Goal: Task Accomplishment & Management: Manage account settings

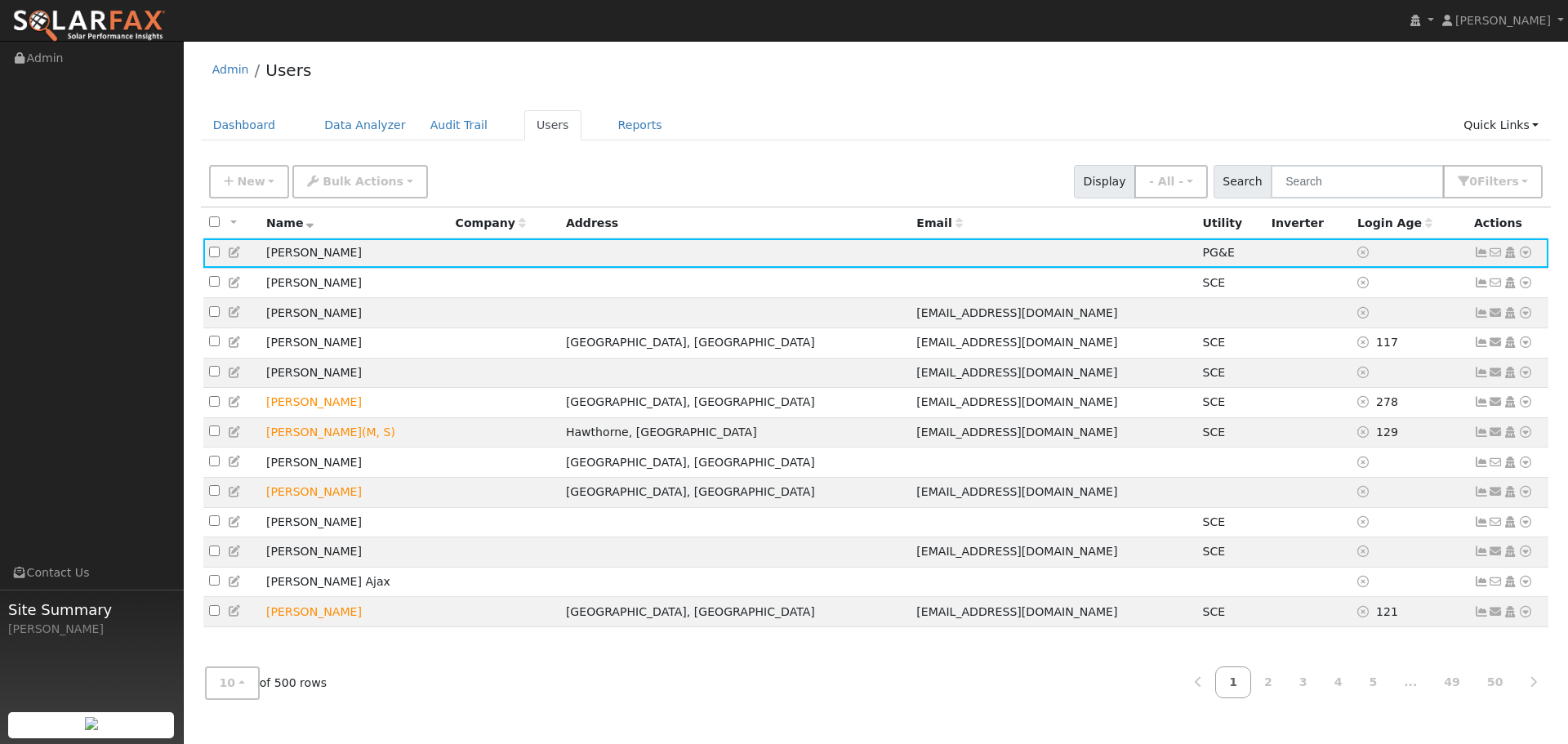
click at [1480, 256] on icon at bounding box center [1481, 253] width 15 height 12
click at [1484, 287] on icon at bounding box center [1481, 283] width 15 height 12
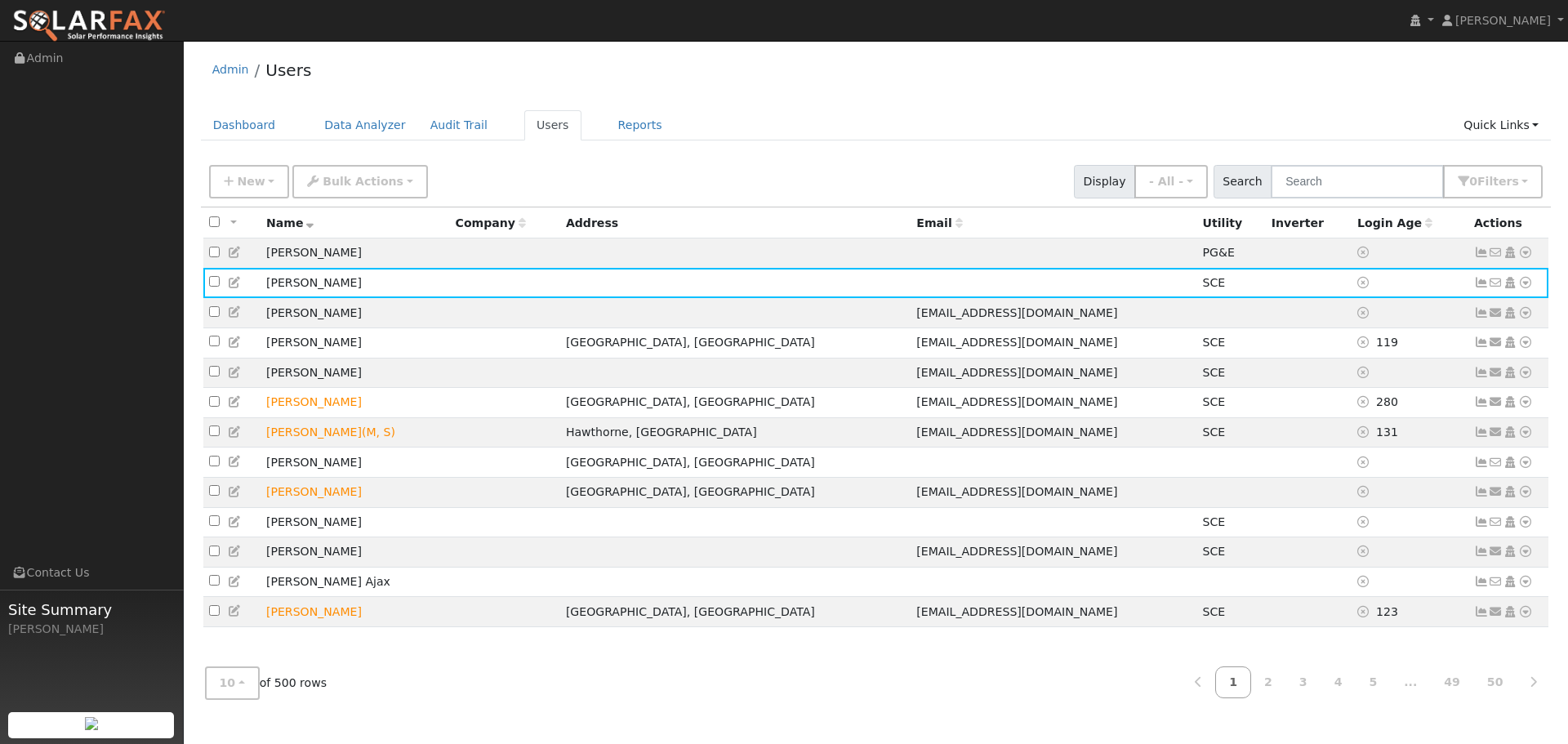
click at [1482, 287] on icon at bounding box center [1481, 283] width 15 height 12
click at [1482, 348] on icon at bounding box center [1481, 342] width 15 height 12
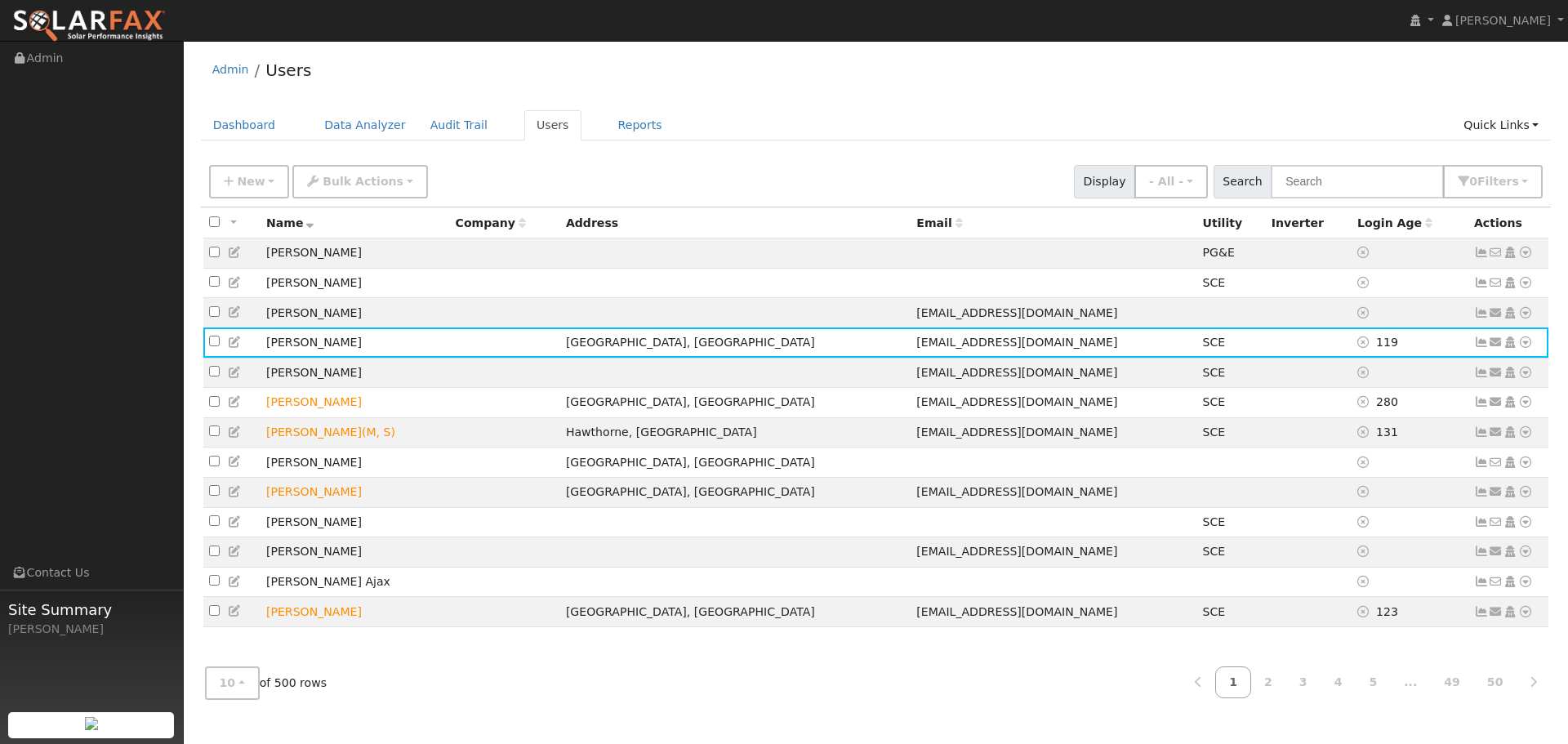
click at [1480, 348] on icon at bounding box center [1481, 342] width 15 height 12
click at [1477, 340] on link at bounding box center [1481, 341] width 15 height 13
click at [1480, 346] on icon at bounding box center [1481, 342] width 15 height 12
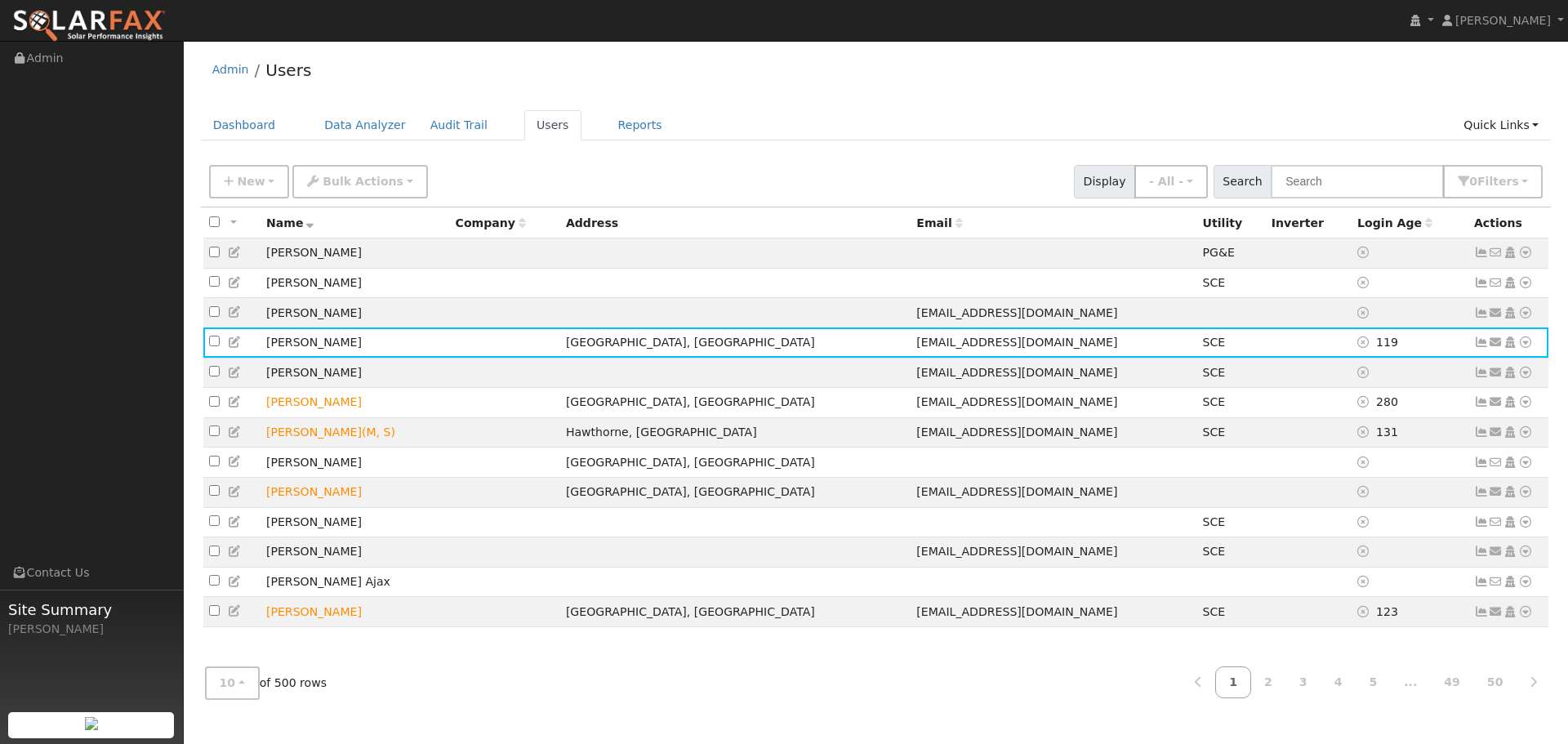
click at [234, 345] on icon at bounding box center [235, 342] width 15 height 12
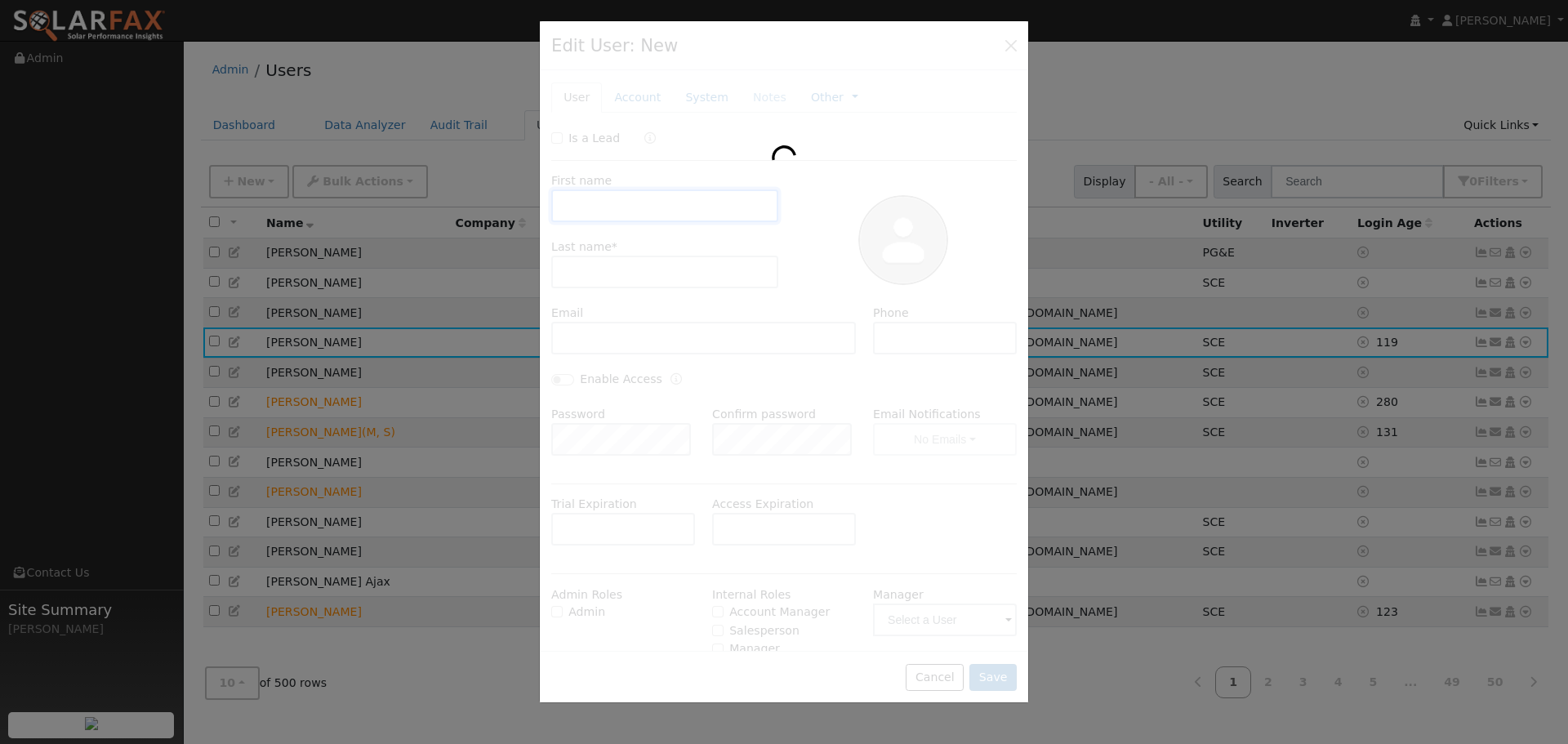
type input "[PERSON_NAME]"
type input "[EMAIL_ADDRESS][DOMAIN_NAME]"
type input "[PHONE_NUMBER]"
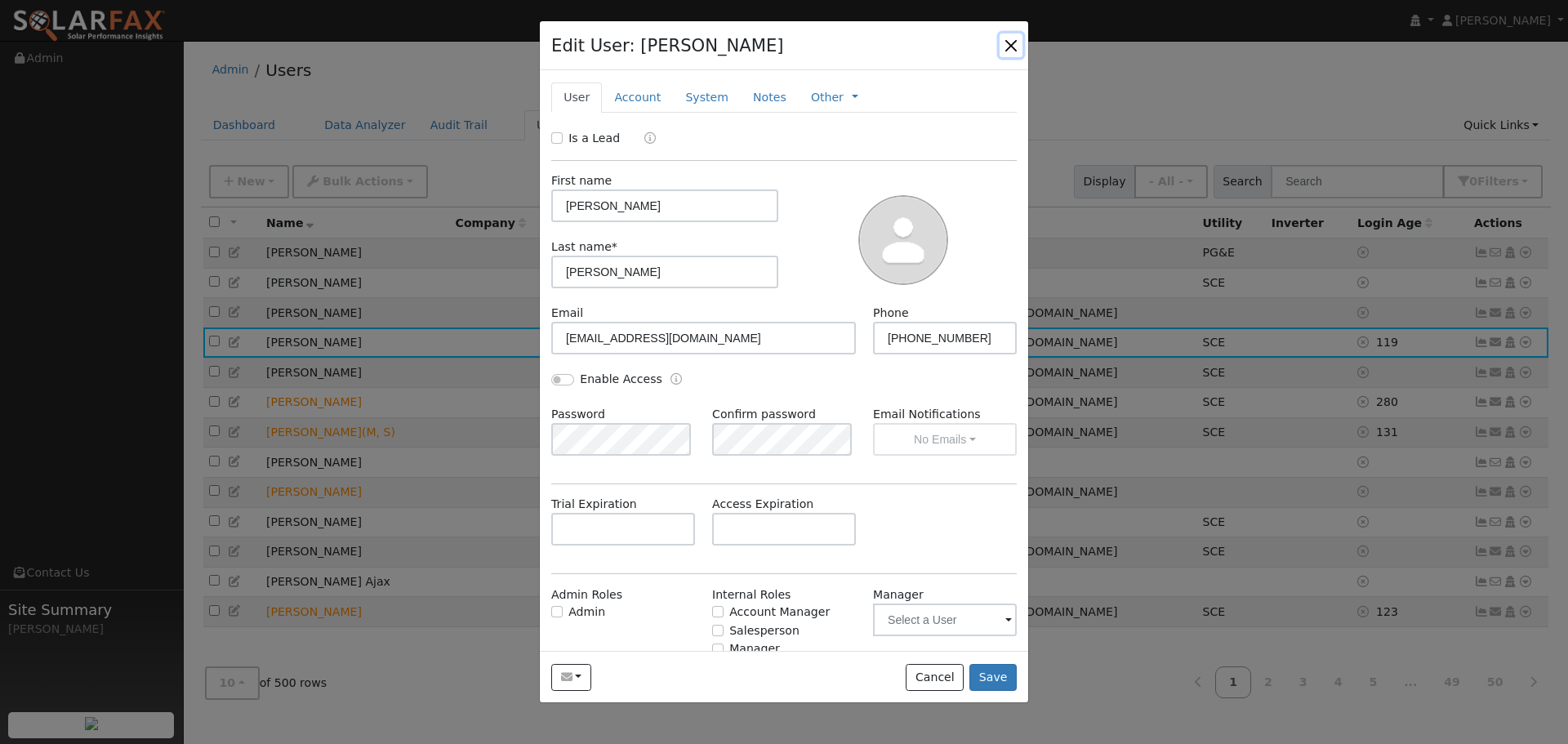
click at [1014, 46] on button "button" at bounding box center [1010, 44] width 23 height 23
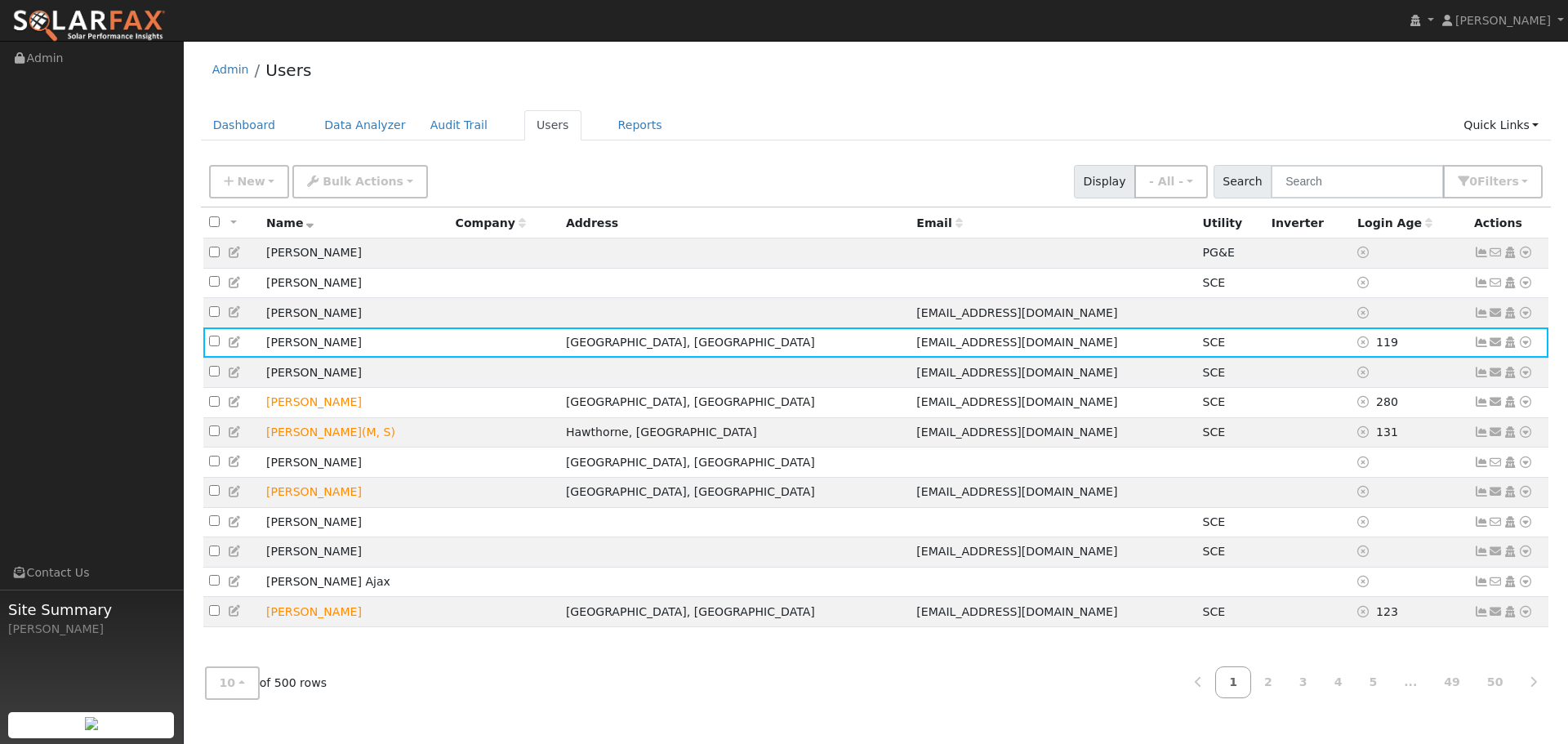
click at [1479, 408] on icon at bounding box center [1481, 402] width 15 height 12
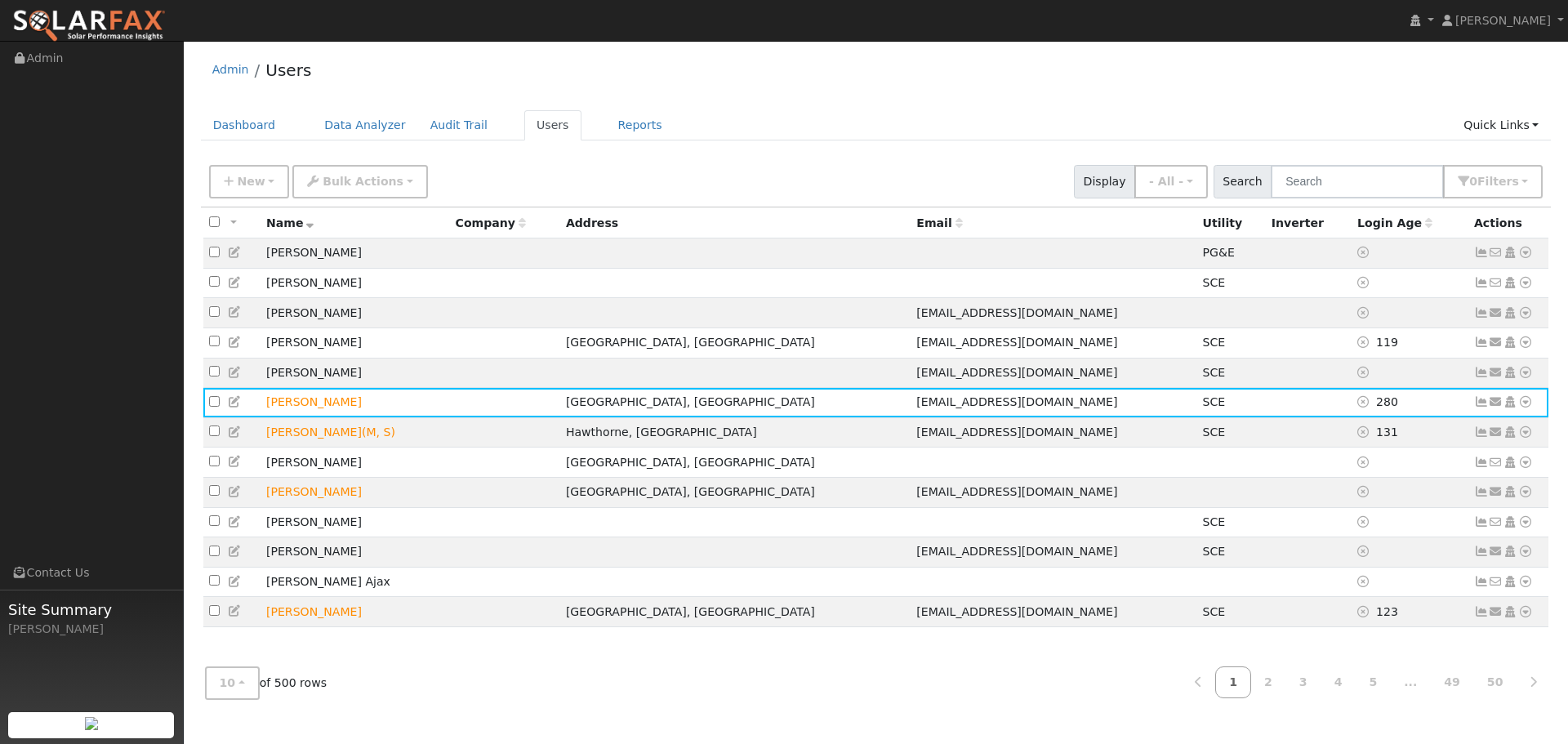
click at [1482, 408] on icon at bounding box center [1481, 402] width 15 height 12
click at [1525, 408] on icon at bounding box center [1526, 402] width 15 height 12
